Goal: Navigation & Orientation: Understand site structure

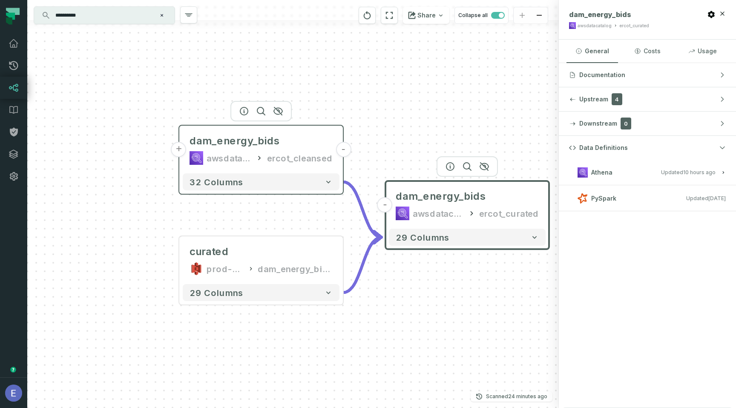
click at [261, 155] on icon at bounding box center [260, 158] width 8 height 9
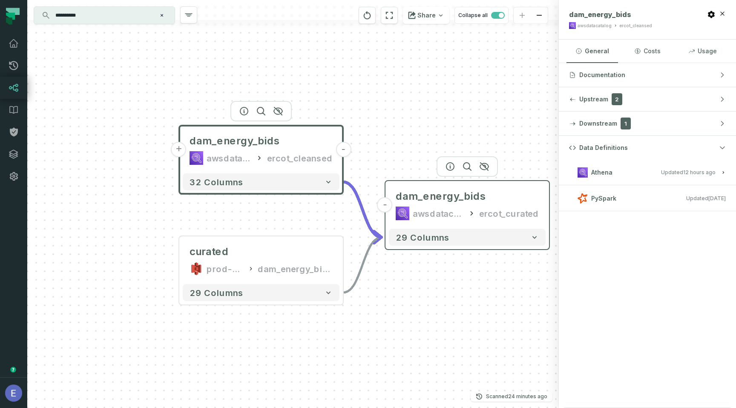
click at [450, 203] on div "dam_energy_bids awsdatacatalog ercot_curated" at bounding box center [467, 204] width 157 height 41
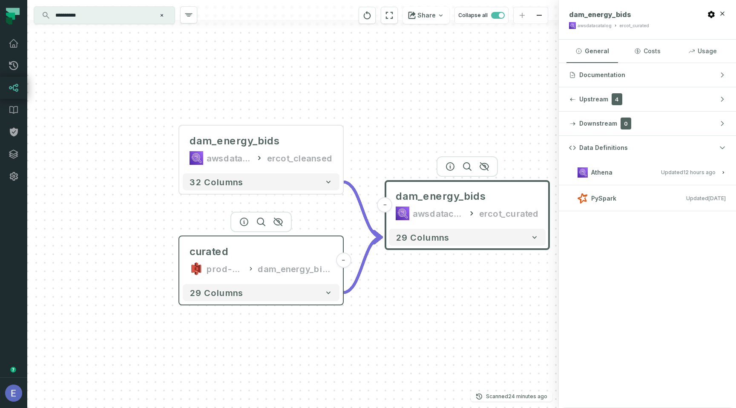
click at [297, 270] on div "dam_energy_bids" at bounding box center [295, 269] width 75 height 14
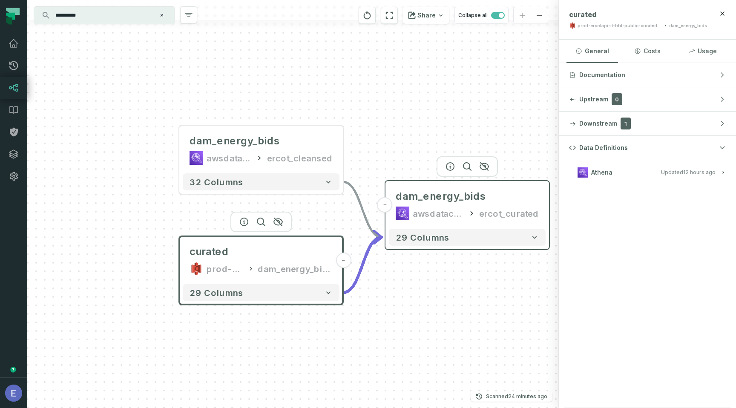
click at [445, 211] on div "awsdatacatalog" at bounding box center [438, 214] width 51 height 14
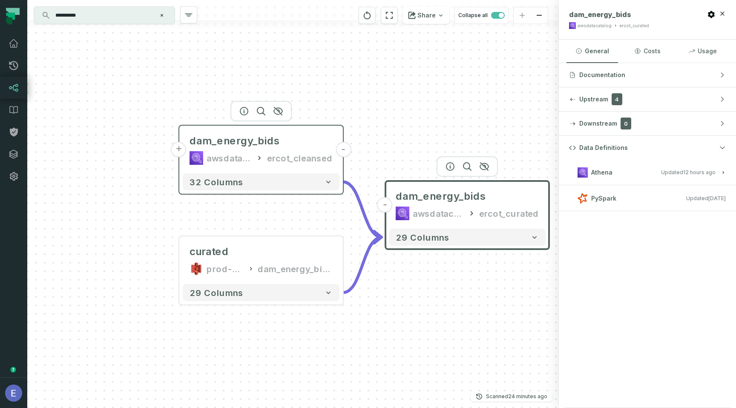
click at [264, 161] on icon at bounding box center [260, 158] width 8 height 9
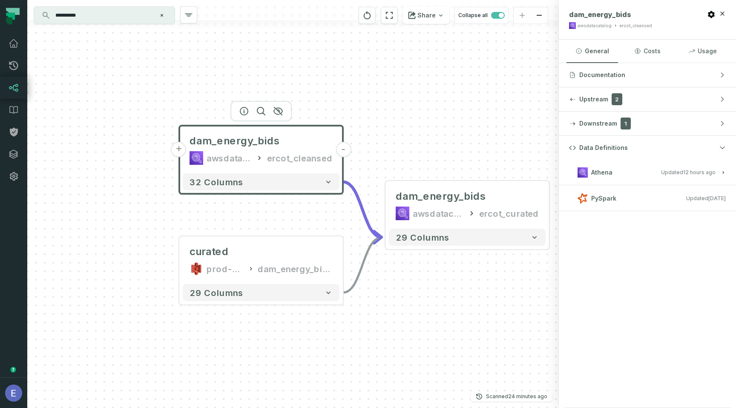
click at [184, 152] on button "+" at bounding box center [178, 149] width 15 height 15
click at [181, 150] on button "+" at bounding box center [178, 148] width 15 height 15
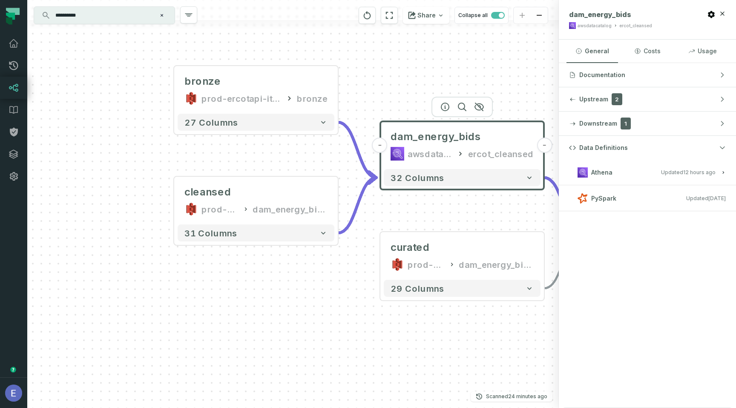
drag, startPoint x: 425, startPoint y: 160, endPoint x: 374, endPoint y: 78, distance: 96.5
click at [374, 78] on div "+ bronze prod-ercotapi-it-bhl-public-raw/ercot/dam_energy_bids bronze - 27 colu…" at bounding box center [293, 204] width 532 height 408
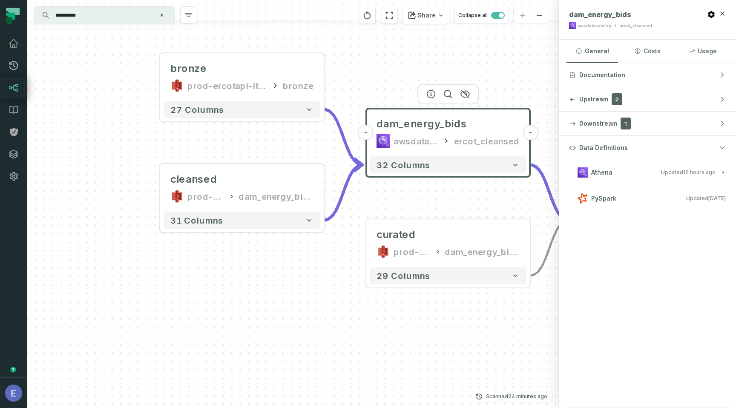
click at [418, 147] on div "awsdatacatalog" at bounding box center [417, 141] width 46 height 14
click at [422, 131] on div "dam_energy_bids awsdatacatalog ercot_cleansed" at bounding box center [448, 132] width 157 height 41
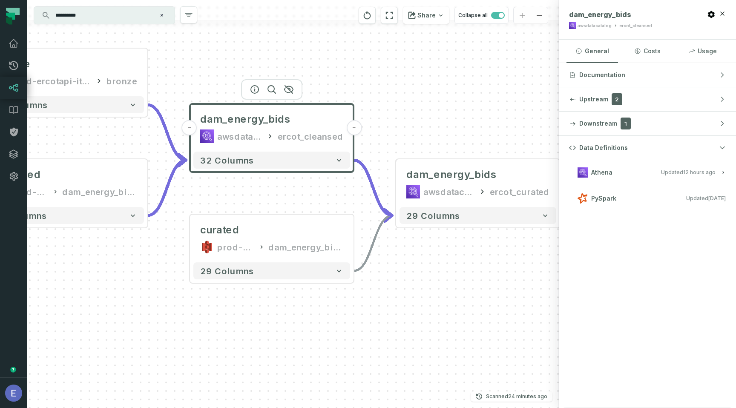
drag, startPoint x: 501, startPoint y: 83, endPoint x: 324, endPoint y: 78, distance: 176.4
click at [324, 78] on div "+ bronze prod-ercotapi-it-bhl-public-raw/ercot/dam_energy_bids bronze - 27 colu…" at bounding box center [293, 204] width 532 height 408
click at [441, 183] on div "dam_energy_bids awsdatacatalog ercot_curated" at bounding box center [478, 183] width 157 height 41
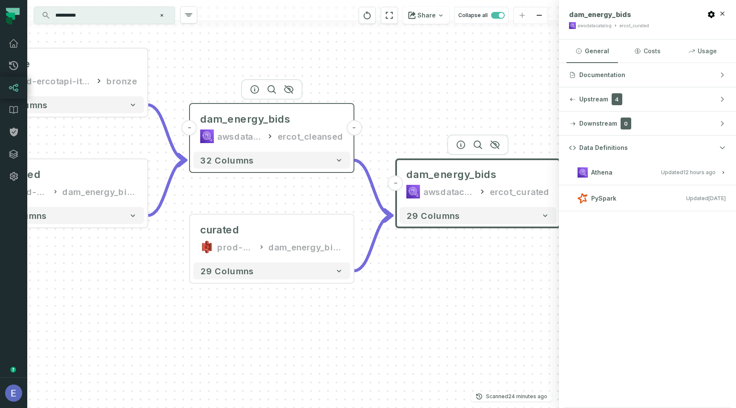
click at [297, 131] on div "ercot_cleansed" at bounding box center [311, 137] width 66 height 14
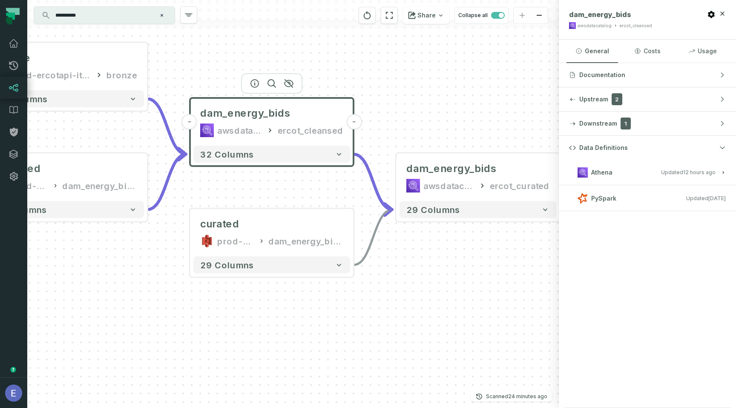
drag, startPoint x: 394, startPoint y: 85, endPoint x: 394, endPoint y: 79, distance: 6.0
click at [394, 79] on div "+ bronze prod-ercotapi-it-bhl-public-raw/ercot/dam_energy_bids bronze - 27 colu…" at bounding box center [293, 204] width 532 height 408
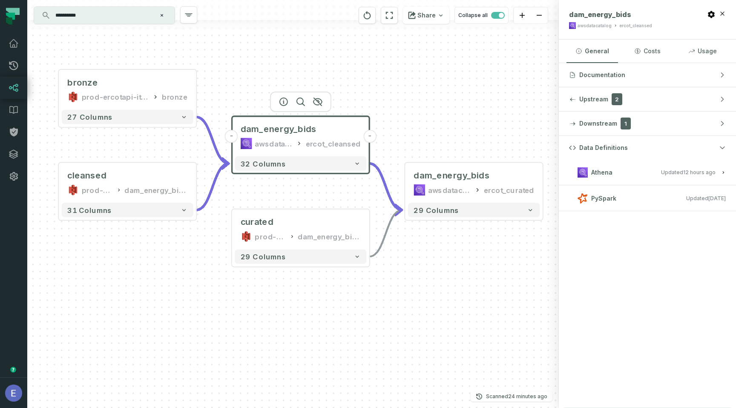
drag, startPoint x: 394, startPoint y: 79, endPoint x: 403, endPoint y: 101, distance: 23.3
click at [403, 101] on div "+ bronze prod-ercotapi-it-bhl-public-raw/ercot/dam_energy_bids bronze - 27 colu…" at bounding box center [293, 204] width 532 height 408
click at [339, 164] on button "32 columns" at bounding box center [301, 163] width 132 height 14
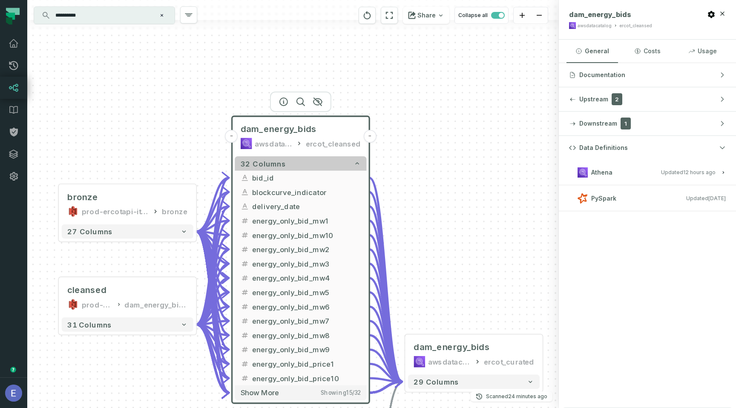
click at [336, 165] on button "32 columns" at bounding box center [301, 163] width 132 height 14
